Goal: Information Seeking & Learning: Learn about a topic

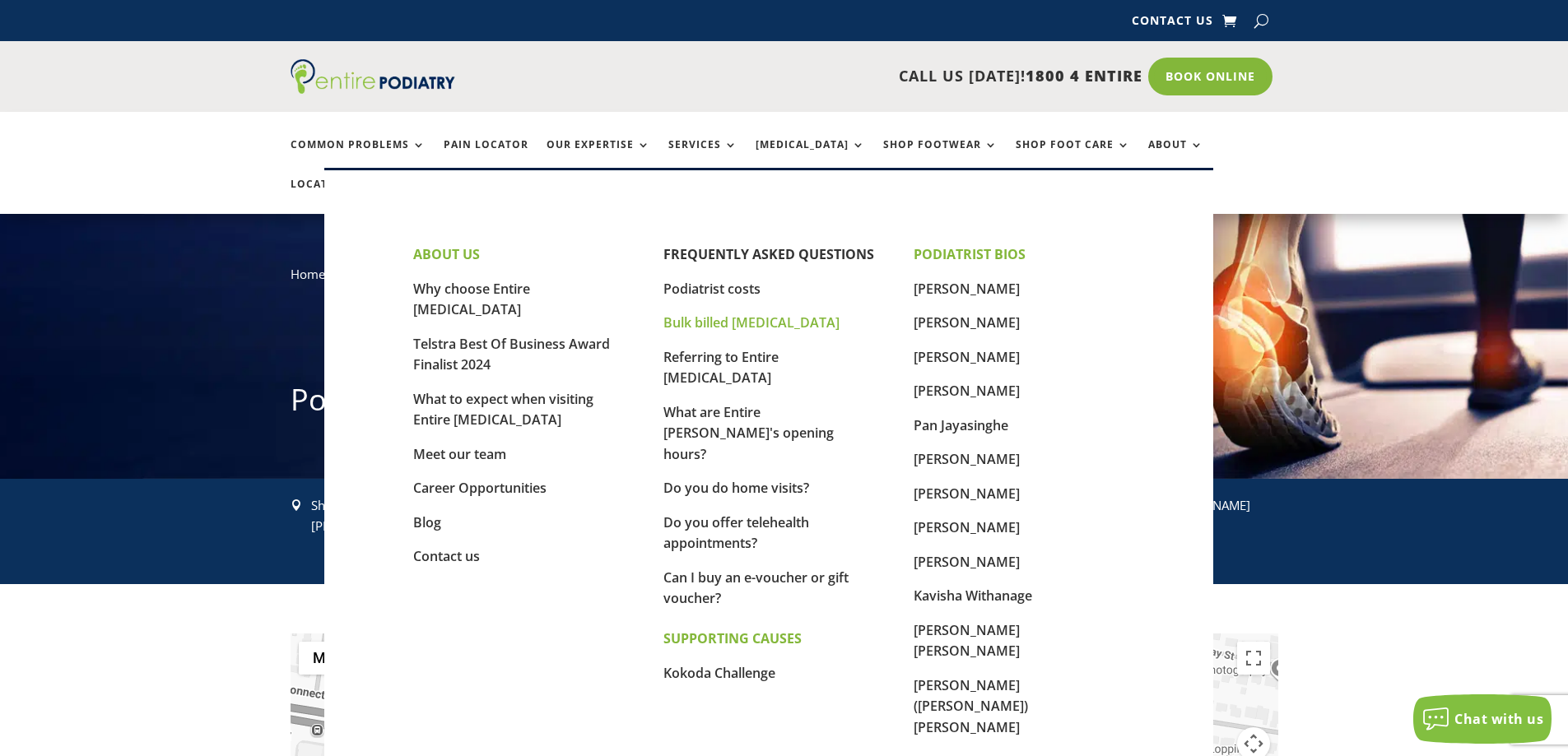
click at [745, 316] on link "Bulk billed [MEDICAL_DATA]" at bounding box center [751, 322] width 176 height 18
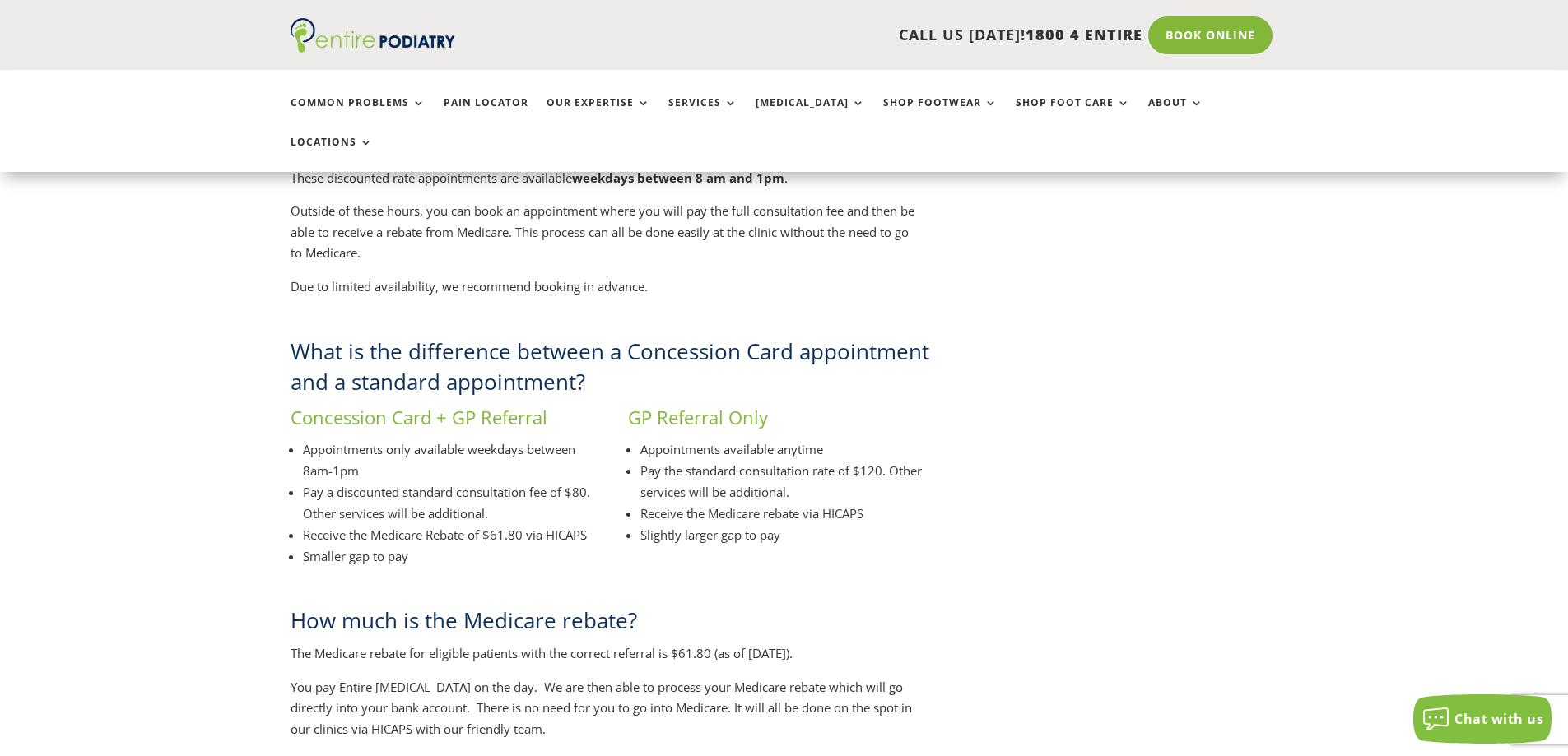
scroll to position [2476, 0]
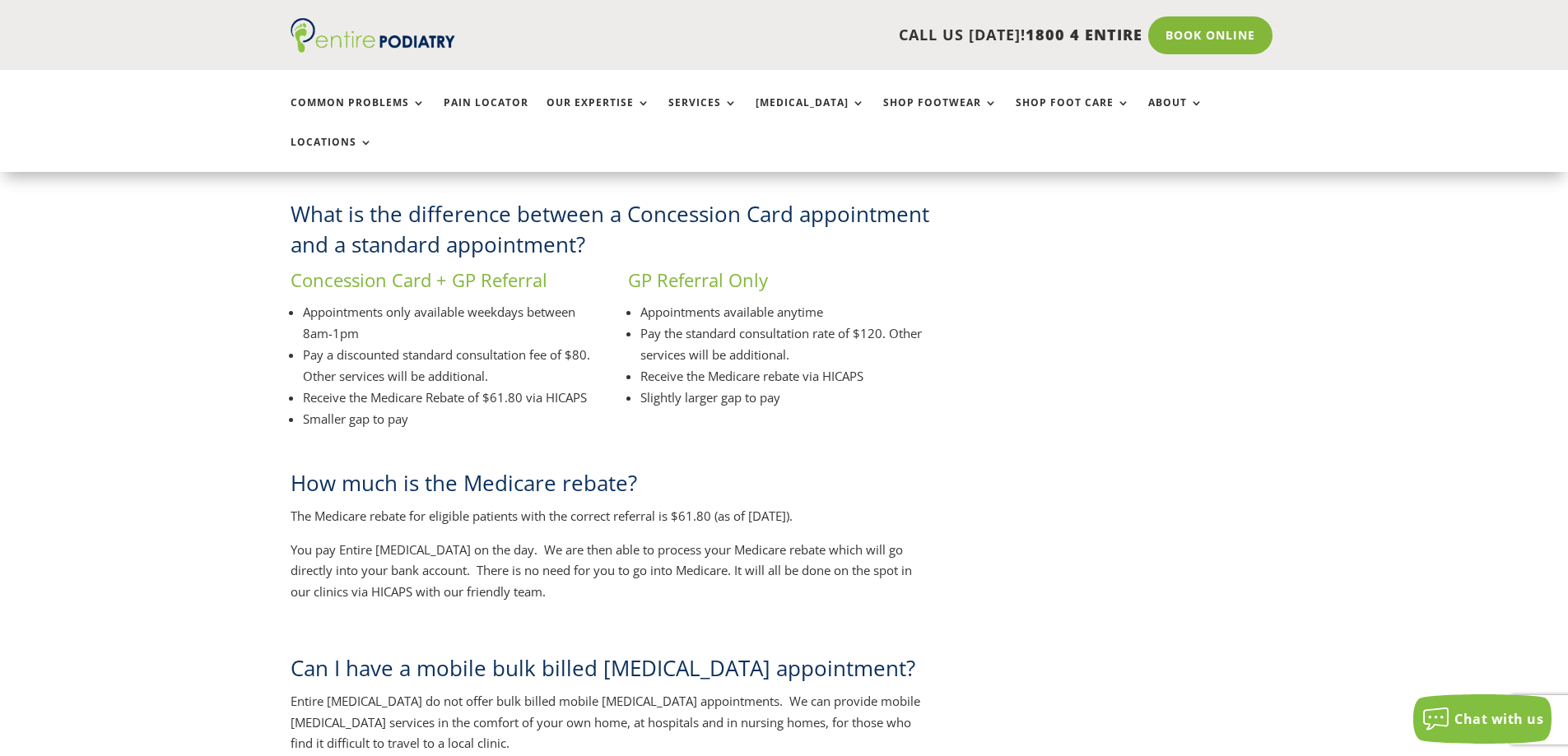
click at [509, 301] on li "Appointments only available weekdays between 8am-1pm" at bounding box center [447, 322] width 290 height 43
drag, startPoint x: 562, startPoint y: 260, endPoint x: 228, endPoint y: 241, distance: 334.5
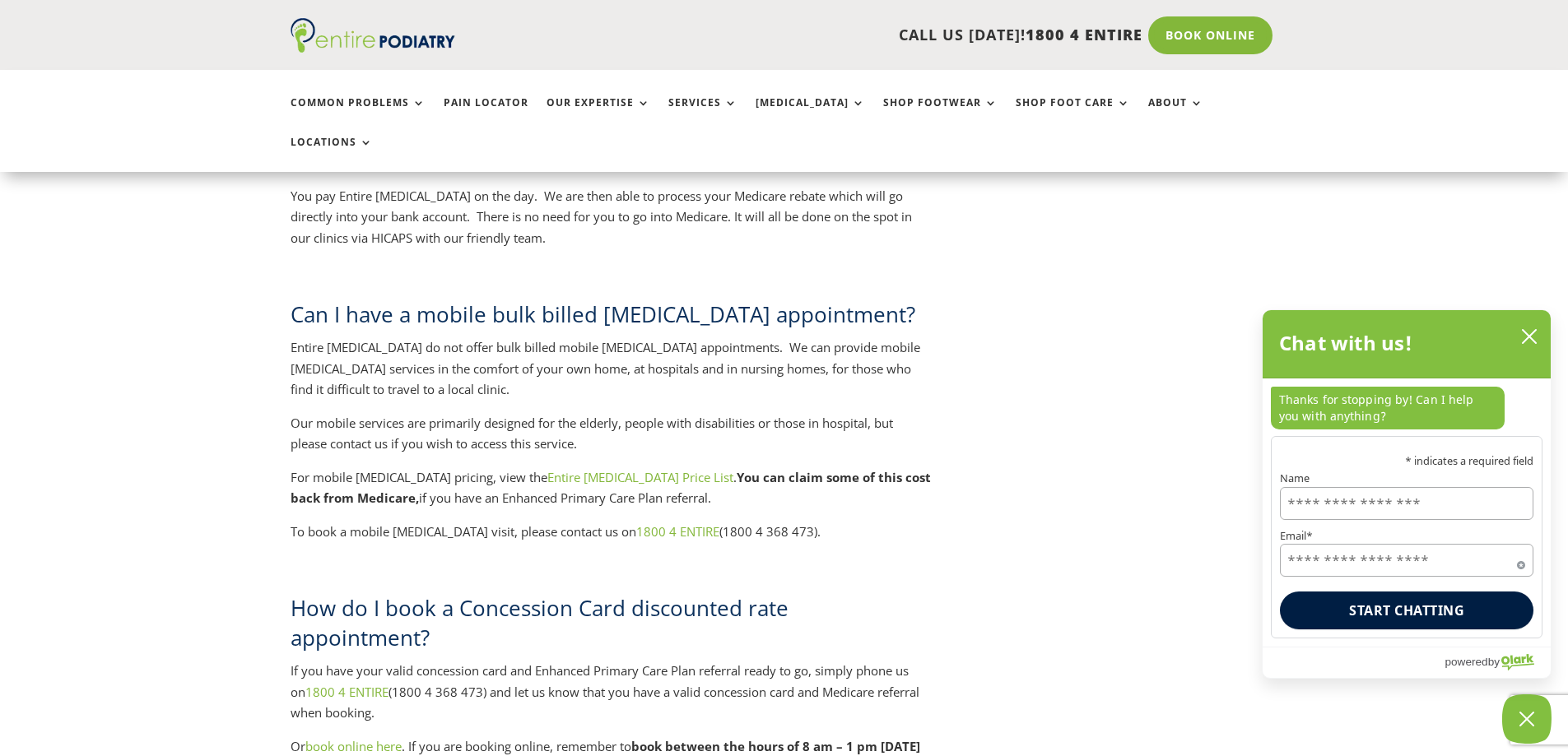
scroll to position [2828, 0]
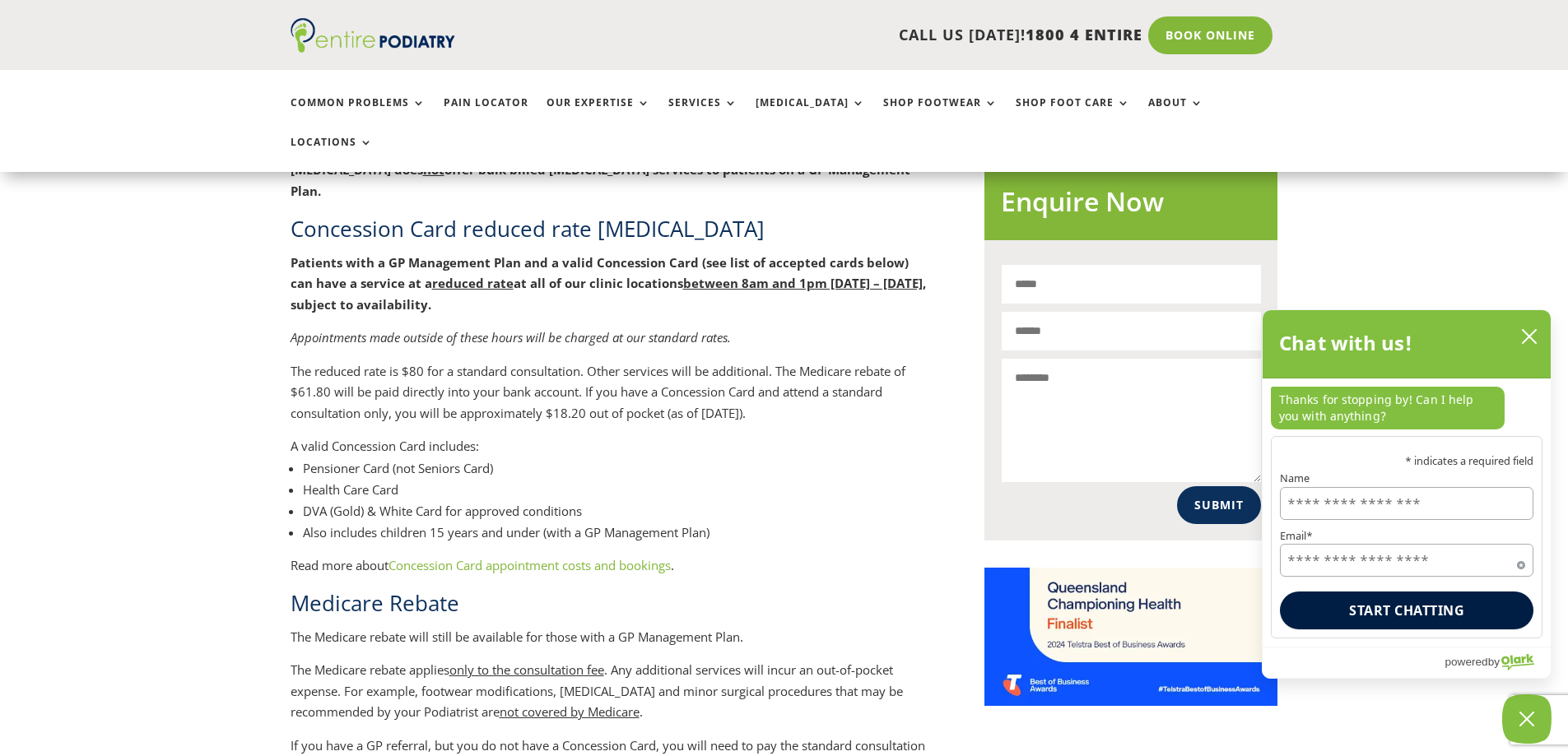
scroll to position [991, 0]
